Goal: Use online tool/utility: Use online tool/utility

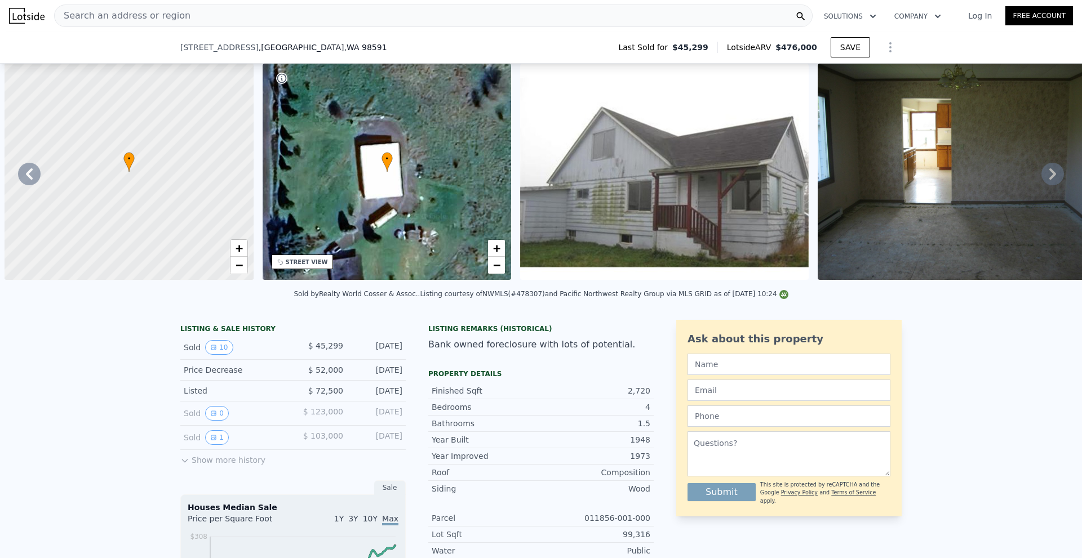
scroll to position [0, 263]
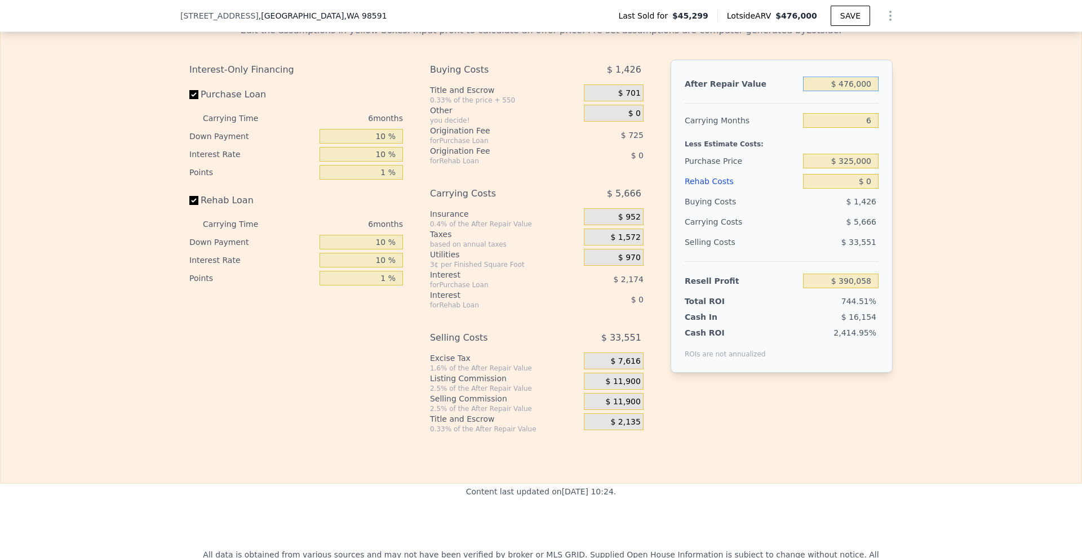
drag, startPoint x: 0, startPoint y: 0, endPoint x: 890, endPoint y: 95, distance: 895.4
click at [890, 95] on div "Edit the assumptions in yellow boxes. Input profit to calculate an offer price.…" at bounding box center [540, 224] width 721 height 419
type input "$ 76,000"
type input "$ 18,590"
type input "$ 0"
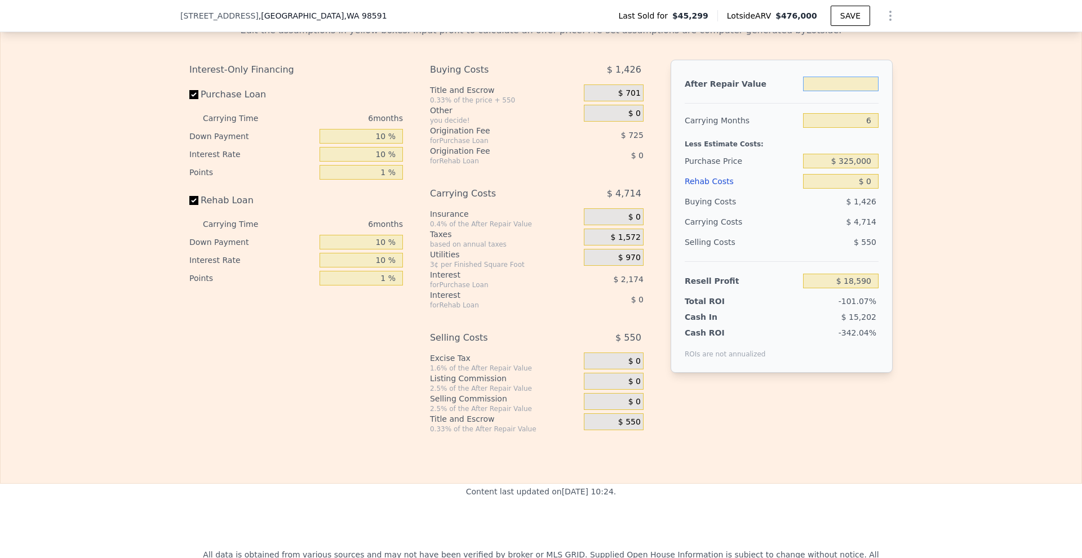
type input "$ 0"
type input "-$ 51,989"
type input "$ 10"
type input "-$ 51,979"
type input "$ 100"
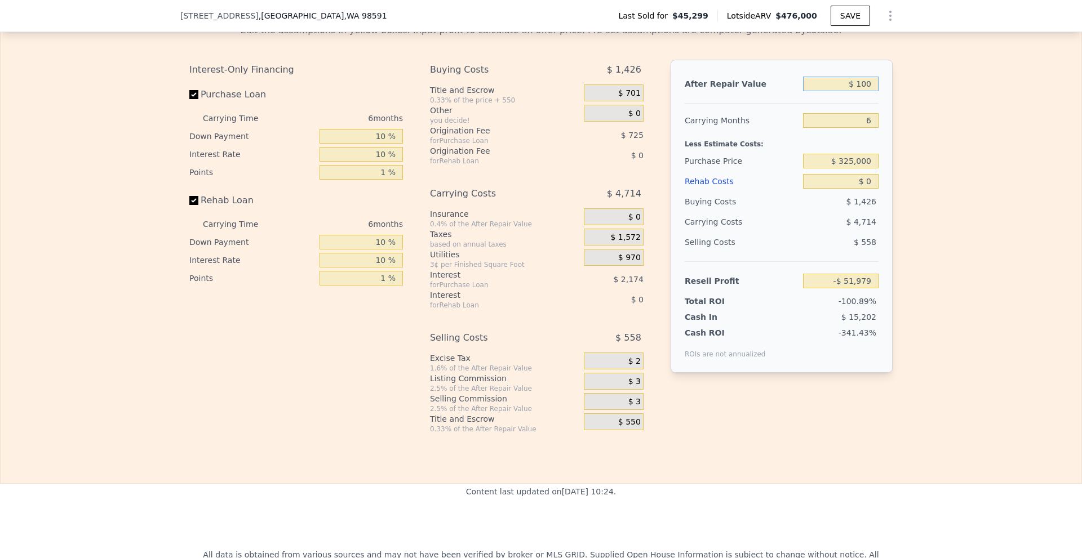
type input "-$ 51,897"
type input "$ 1,000"
type input "-$ 51,060"
type input "$ 100,000"
type input "$ 40,878"
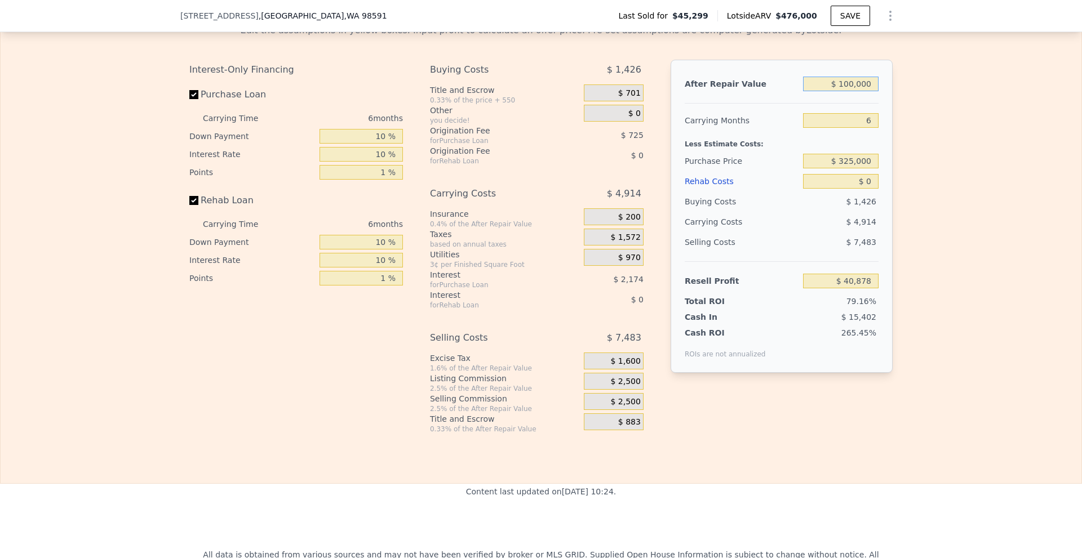
type input "$ 1,000,000"
type input "$ 876,681"
type input "$ 1,000,000"
drag, startPoint x: 841, startPoint y: 177, endPoint x: 851, endPoint y: 177, distance: 10.7
click at [851, 168] on input "$ 325,000" at bounding box center [841, 161] width 76 height 15
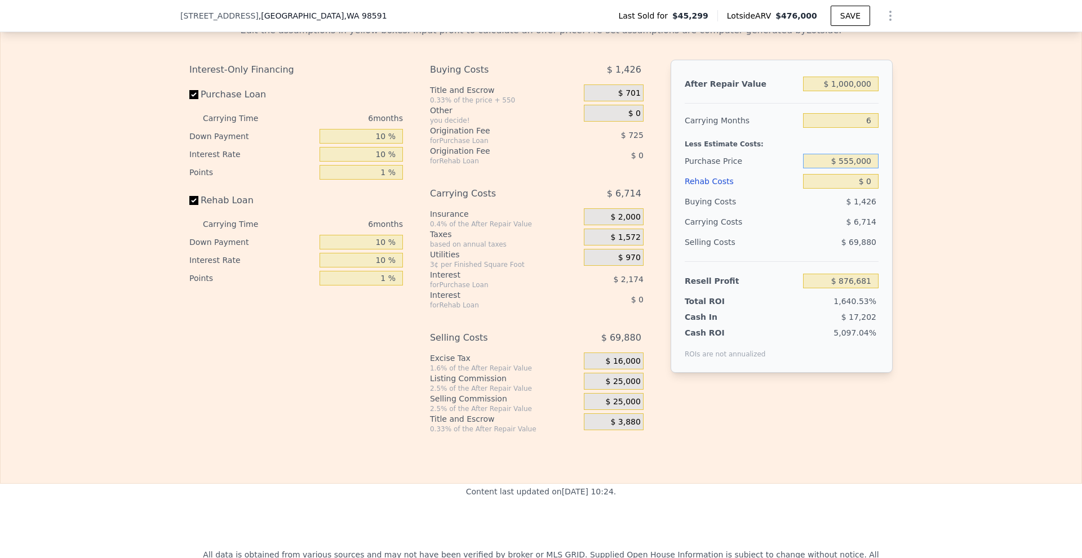
type input "$ 555,000"
click at [863, 189] on input "$ 0" at bounding box center [841, 181] width 76 height 15
type input "$ 332,660"
type input "$ 20"
type input "$ 332,640"
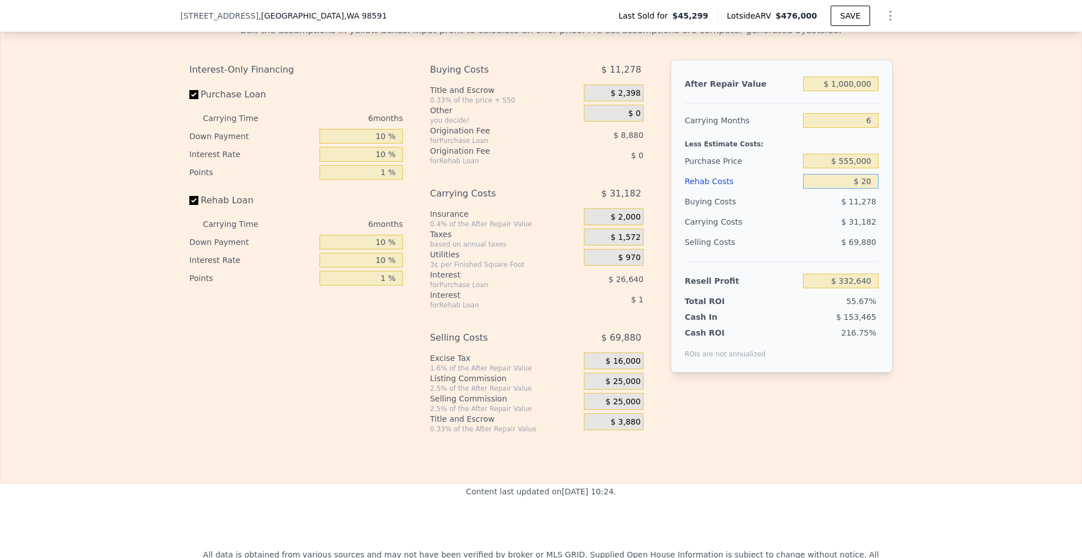
type input "$ 200"
type input "$ 332,445"
type input "$ 2,000"
type input "$ 330,532"
type input "$ 20,000"
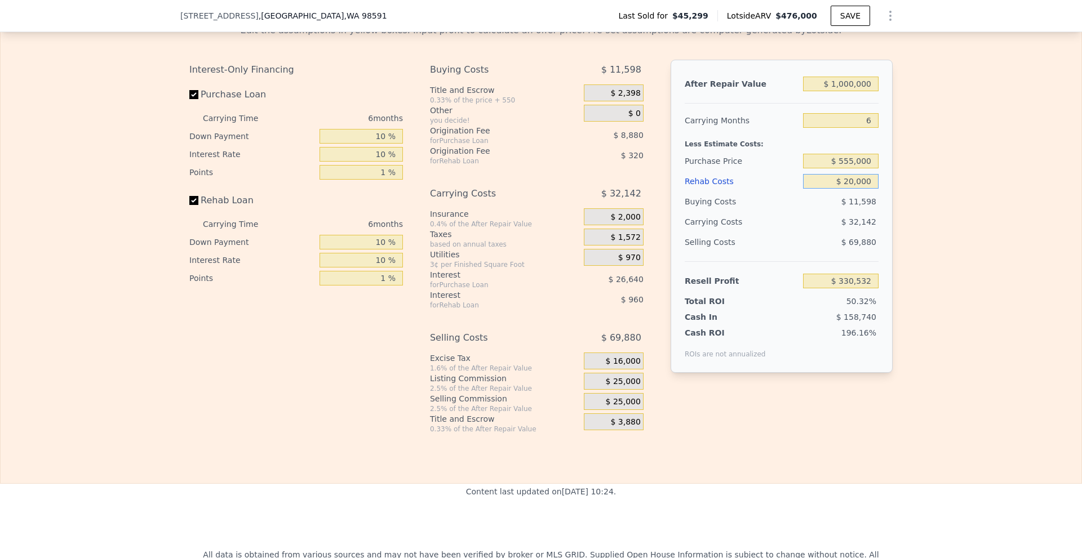
type input "$ 311,380"
type input "$ 200,000"
type input "$ 119,860"
type input "$ 200,000"
click at [906, 197] on div "Edit the assumptions in yellow boxes. Input profit to calculate an offer price.…" at bounding box center [541, 224] width 1081 height 419
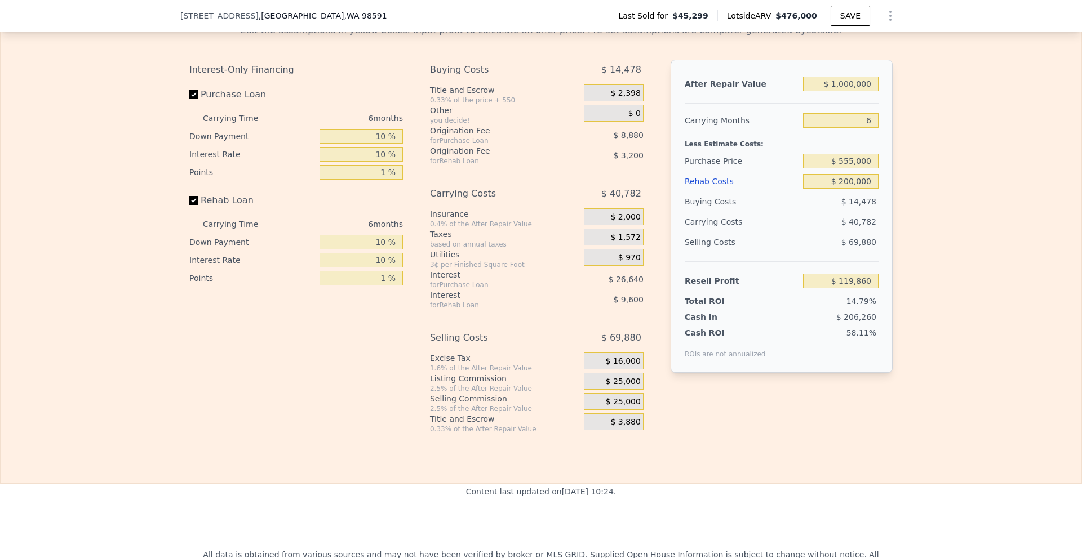
click at [943, 177] on div "Edit the assumptions in yellow boxes. Input profit to calculate an offer price.…" at bounding box center [541, 224] width 1081 height 419
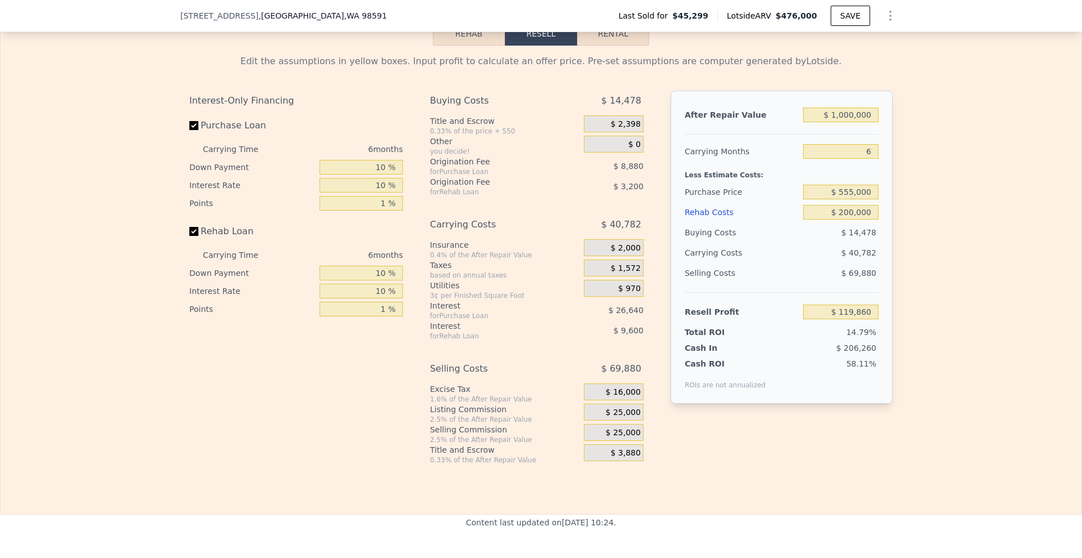
drag, startPoint x: 61, startPoint y: 180, endPoint x: 47, endPoint y: -42, distance: 221.9
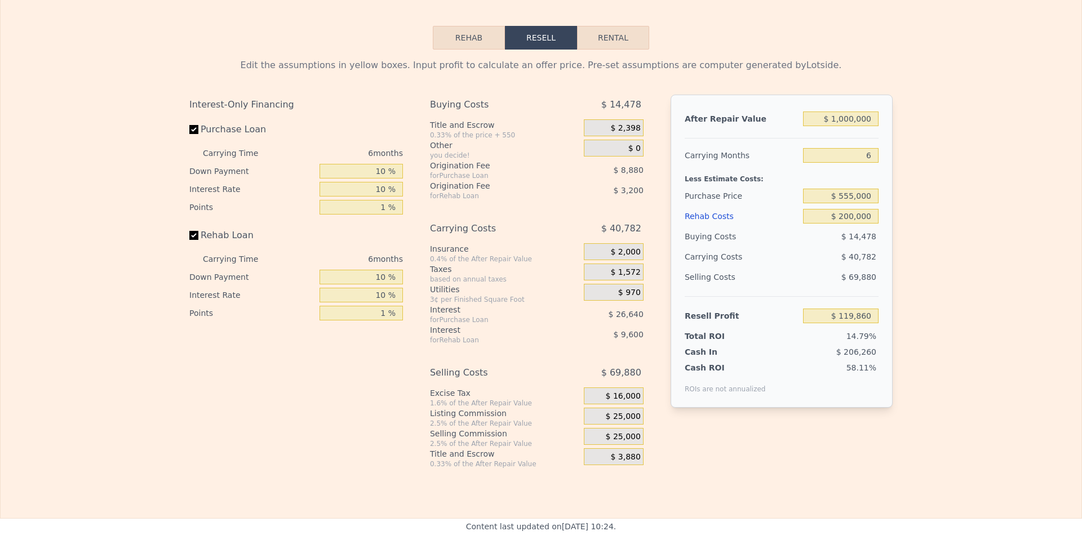
scroll to position [0, 0]
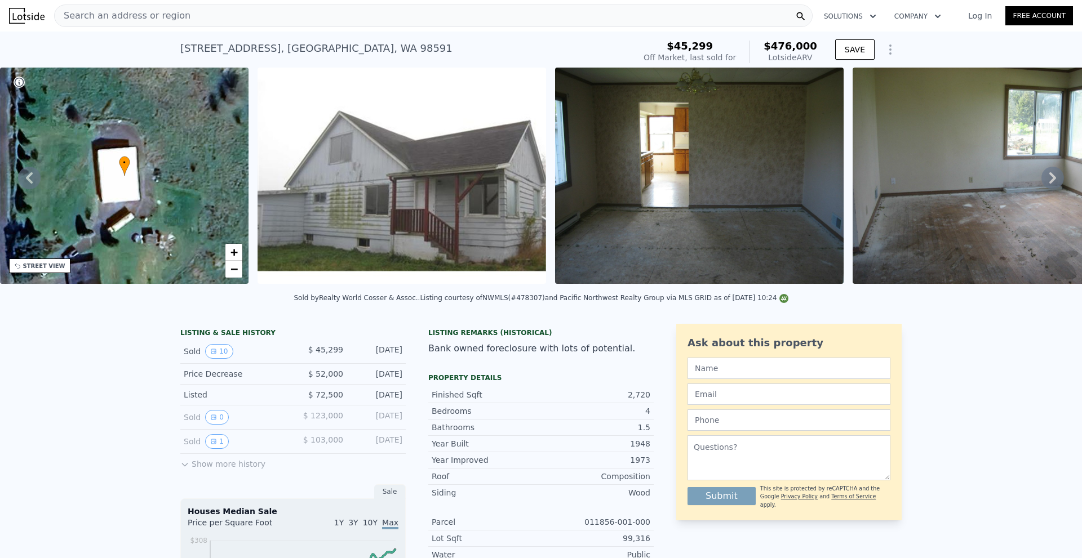
click at [212, 19] on div "Search an address or region" at bounding box center [433, 16] width 758 height 23
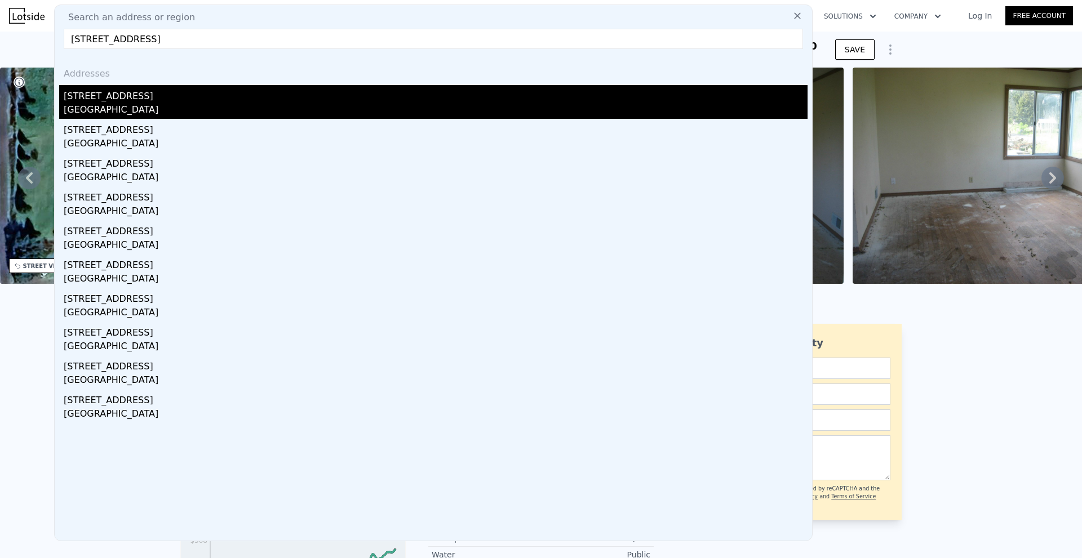
type input "[STREET_ADDRESS]"
click at [197, 106] on div "[GEOGRAPHIC_DATA]" at bounding box center [436, 111] width 744 height 16
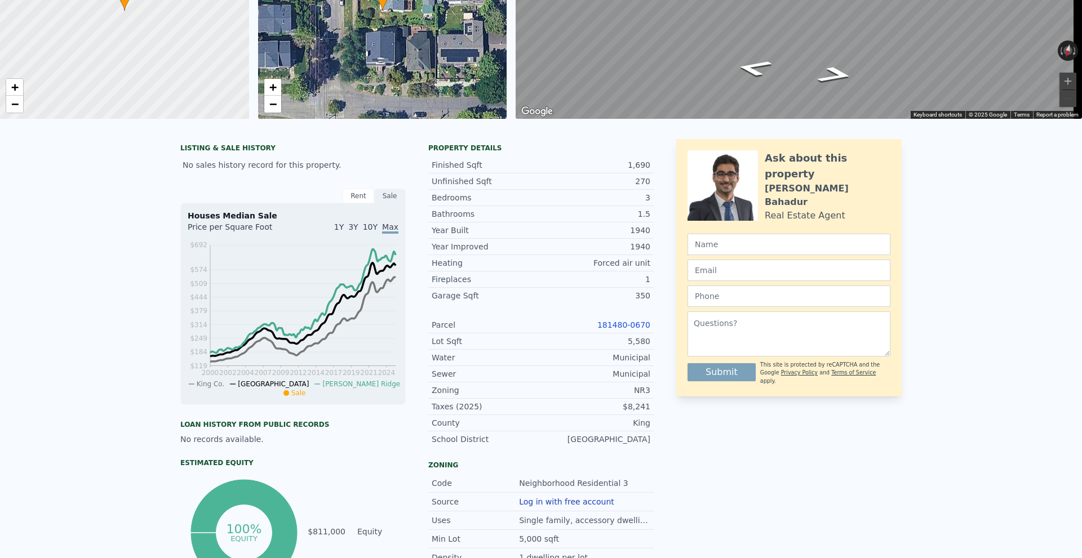
scroll to position [4, 0]
